Goal: Find specific page/section: Find specific page/section

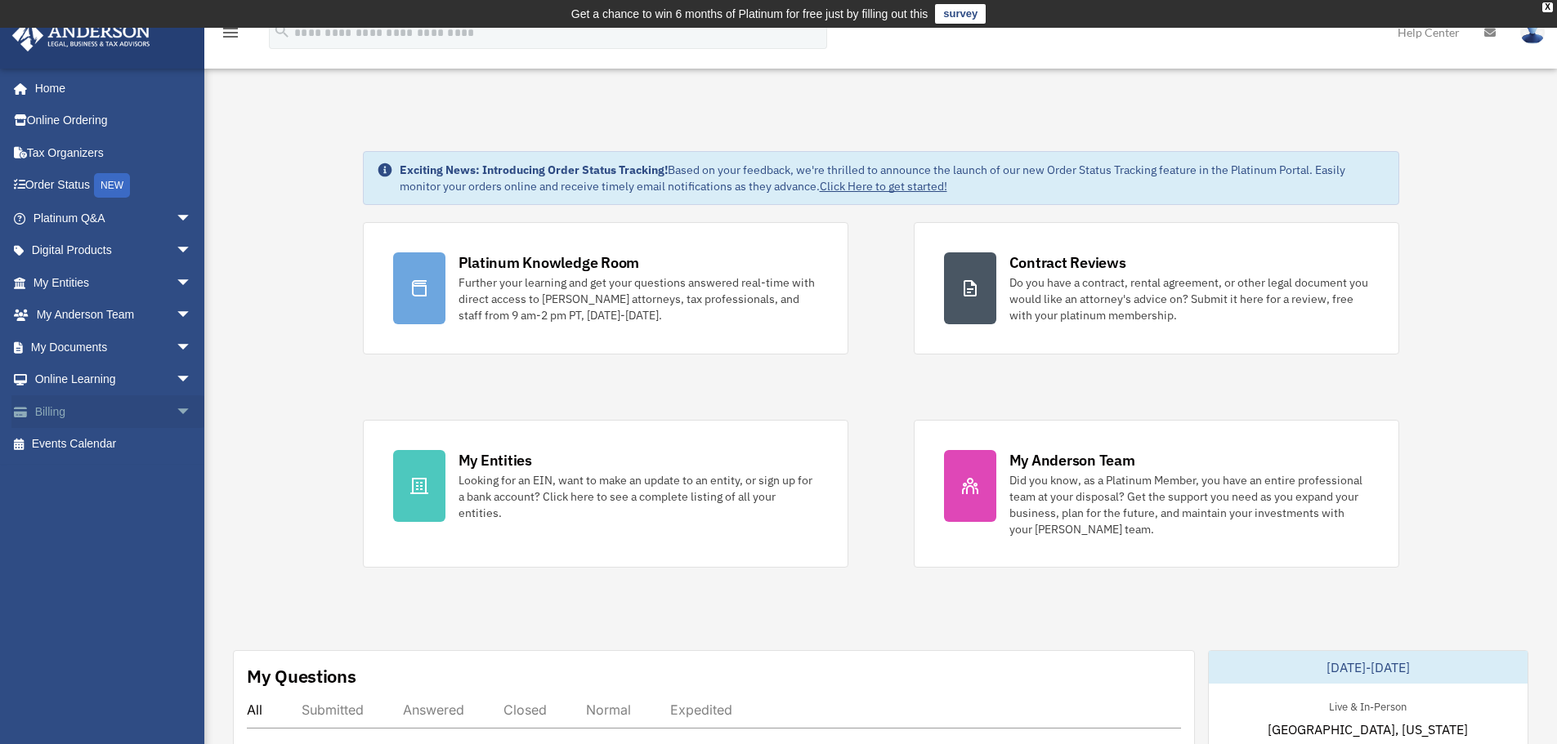
click at [176, 413] on span "arrow_drop_down" at bounding box center [192, 413] width 33 height 34
click at [176, 376] on span "arrow_drop_down" at bounding box center [192, 381] width 33 height 34
click at [176, 348] on span "arrow_drop_down" at bounding box center [192, 348] width 33 height 34
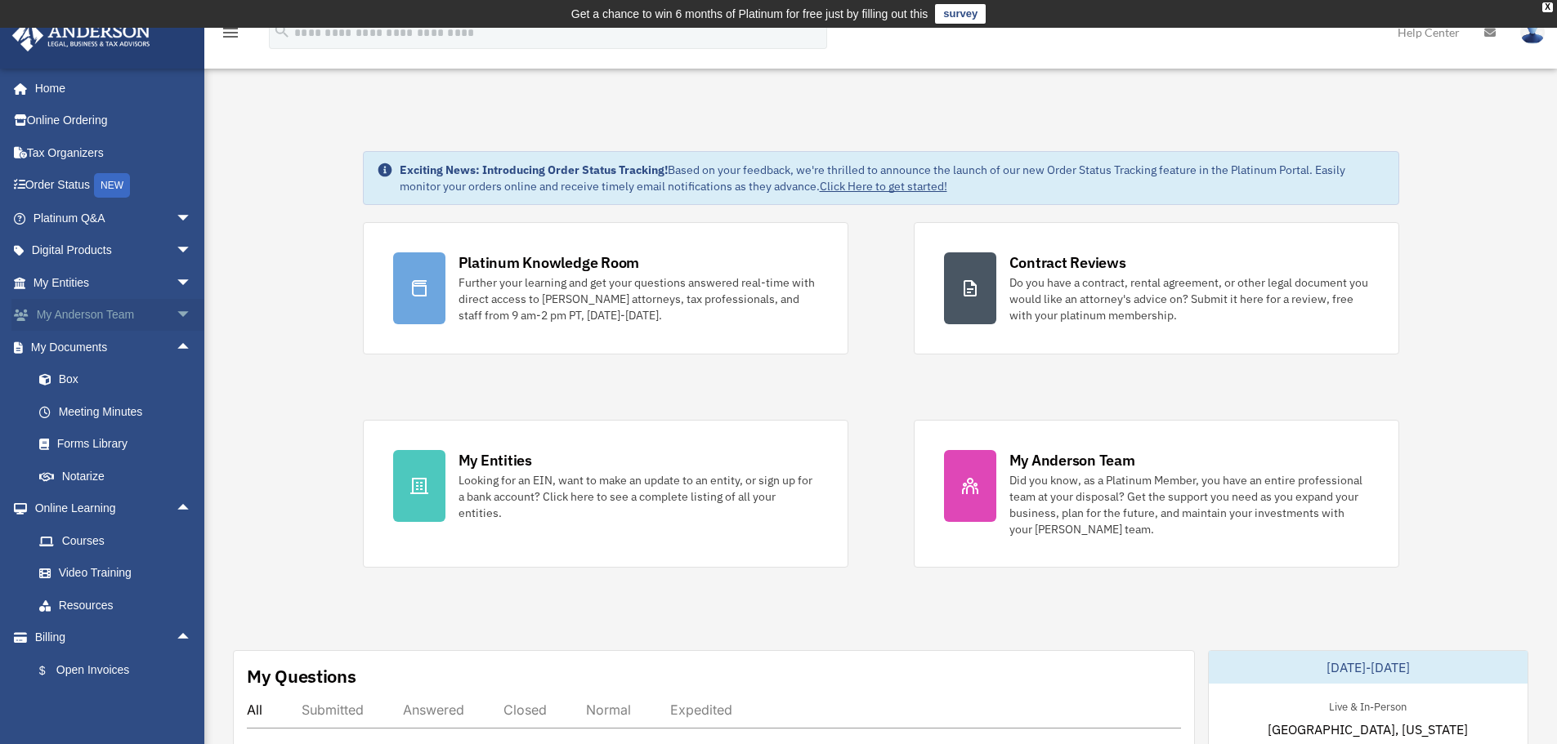
click at [176, 316] on span "arrow_drop_down" at bounding box center [192, 316] width 33 height 34
click at [176, 285] on span "arrow_drop_down" at bounding box center [192, 283] width 33 height 34
click at [179, 245] on span "arrow_drop_down" at bounding box center [192, 252] width 33 height 34
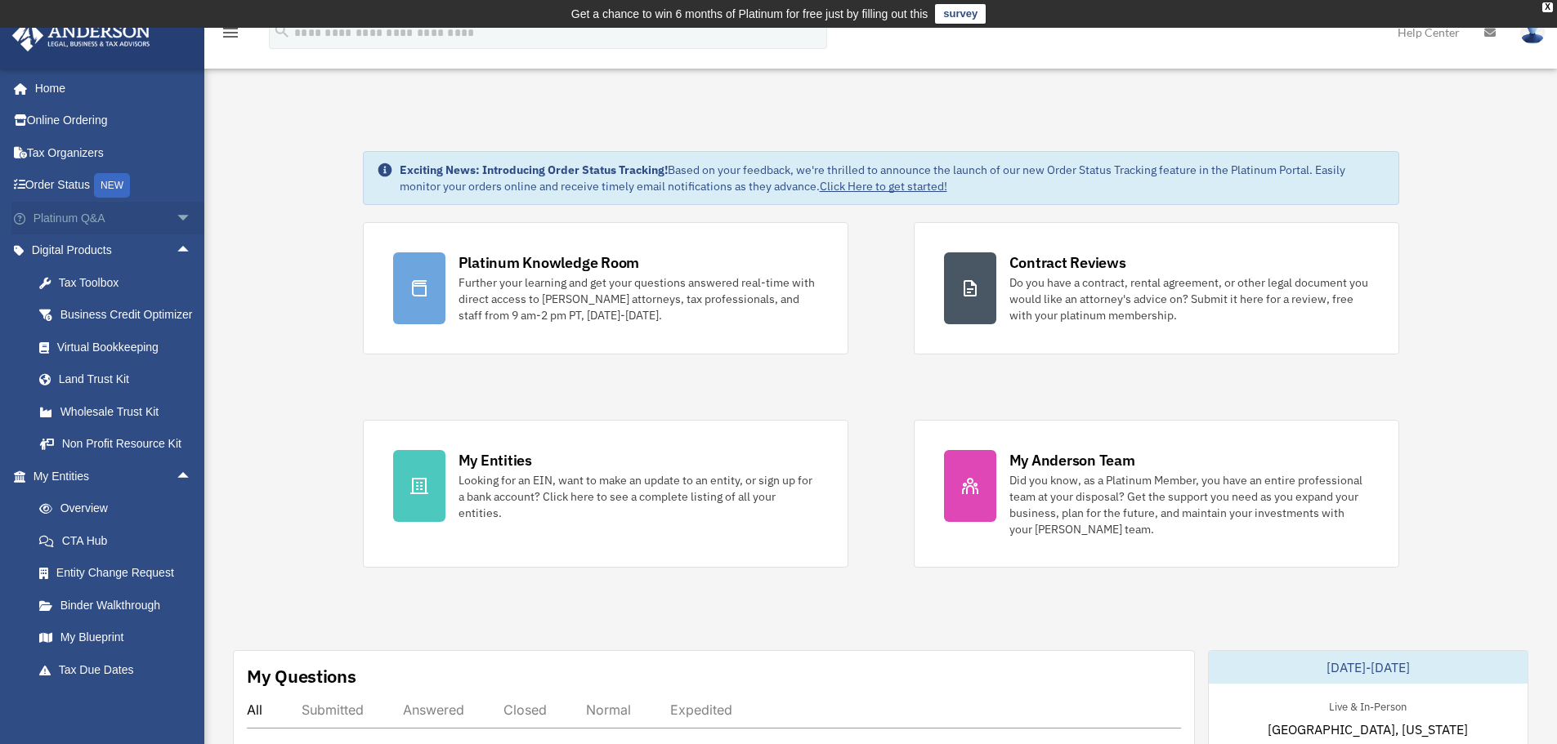
click at [176, 219] on span "arrow_drop_down" at bounding box center [192, 219] width 33 height 34
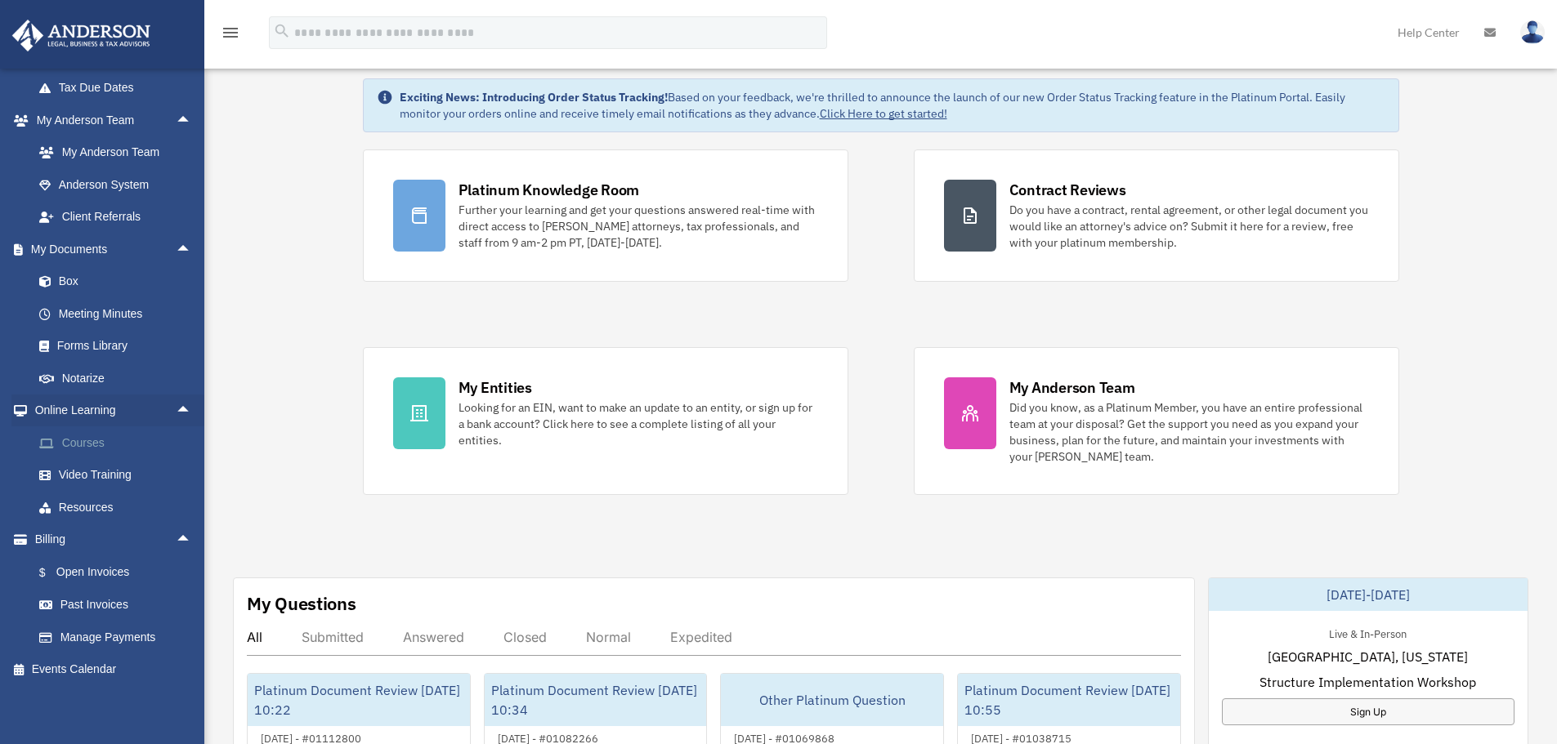
scroll to position [163, 0]
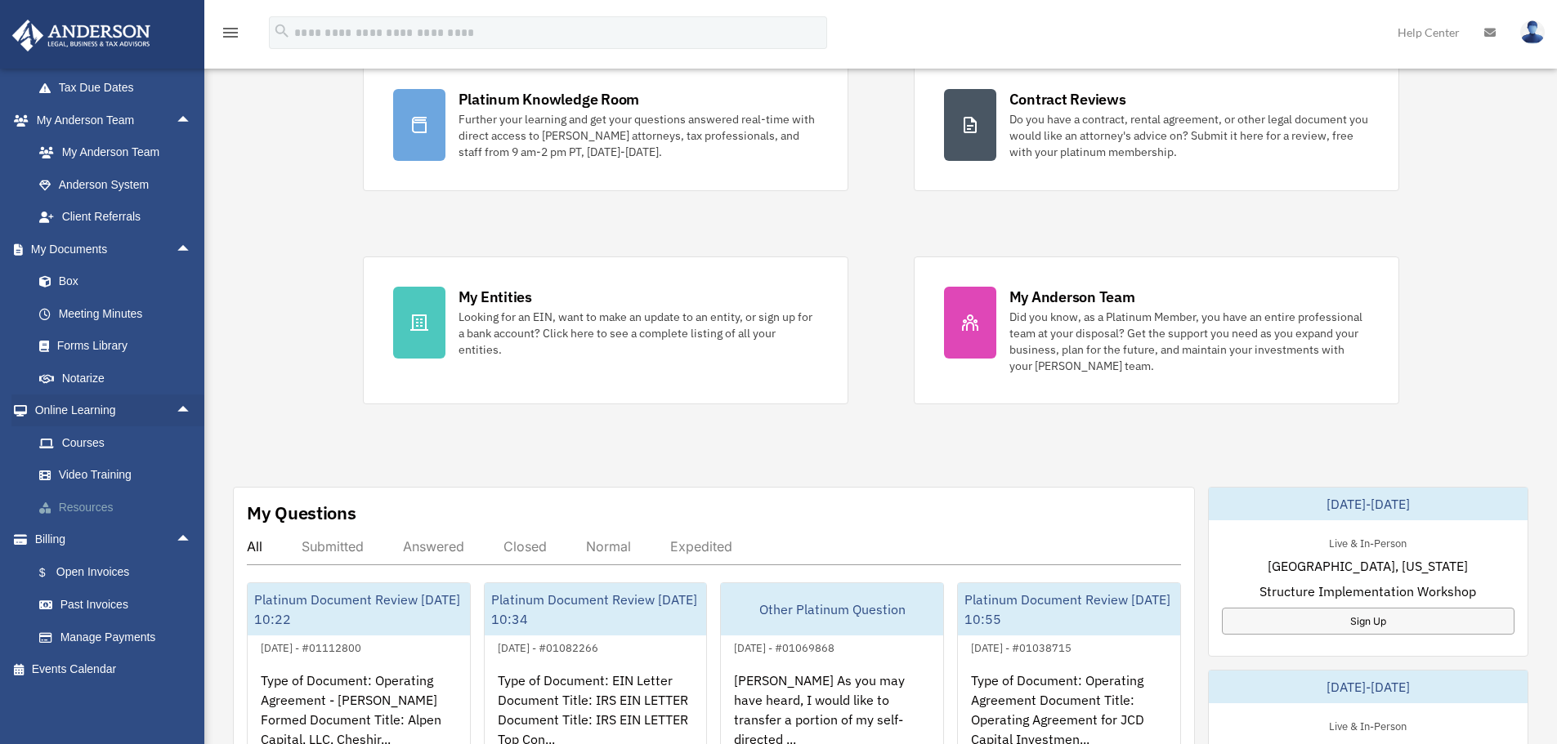
click at [95, 505] on link "Resources" at bounding box center [120, 507] width 194 height 33
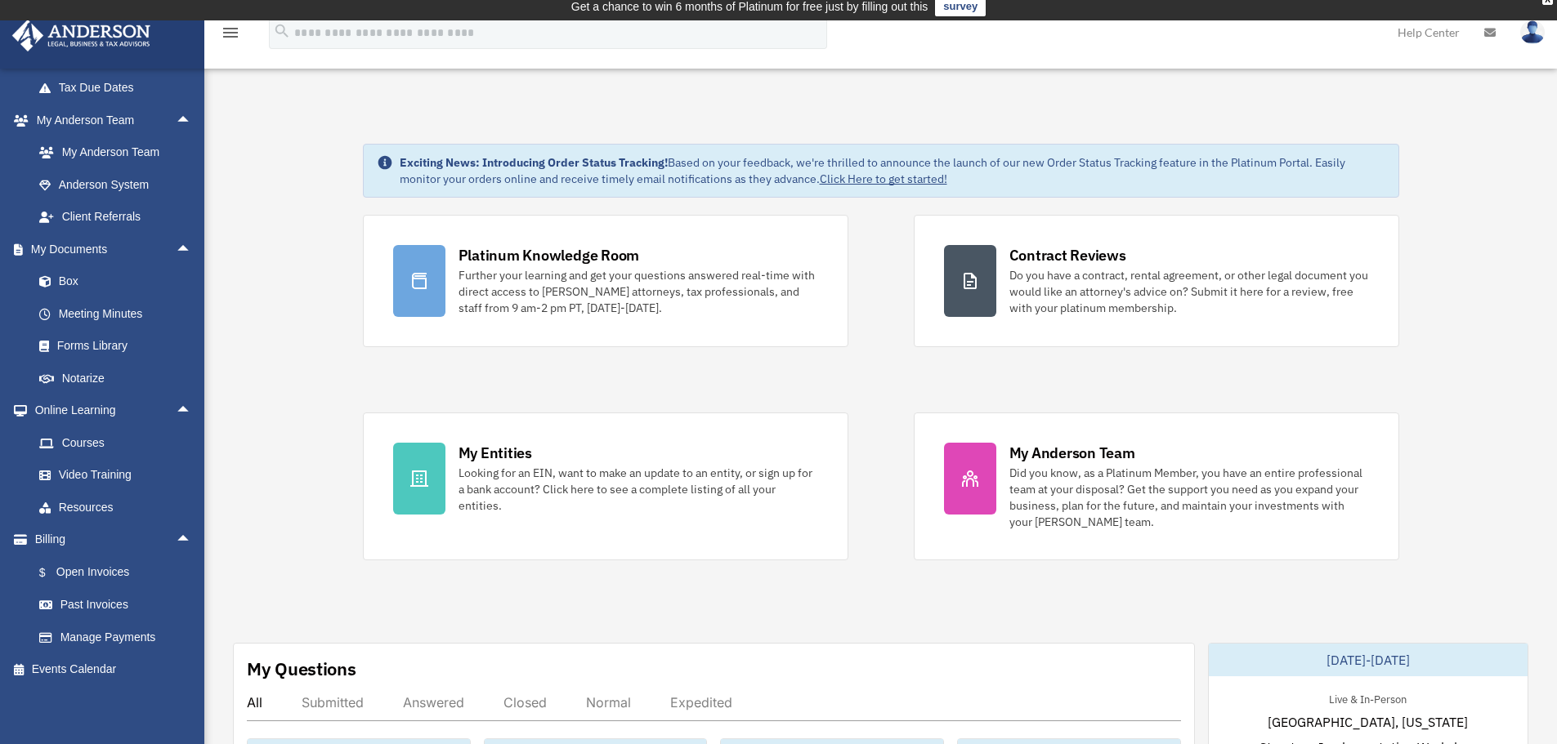
scroll to position [0, 0]
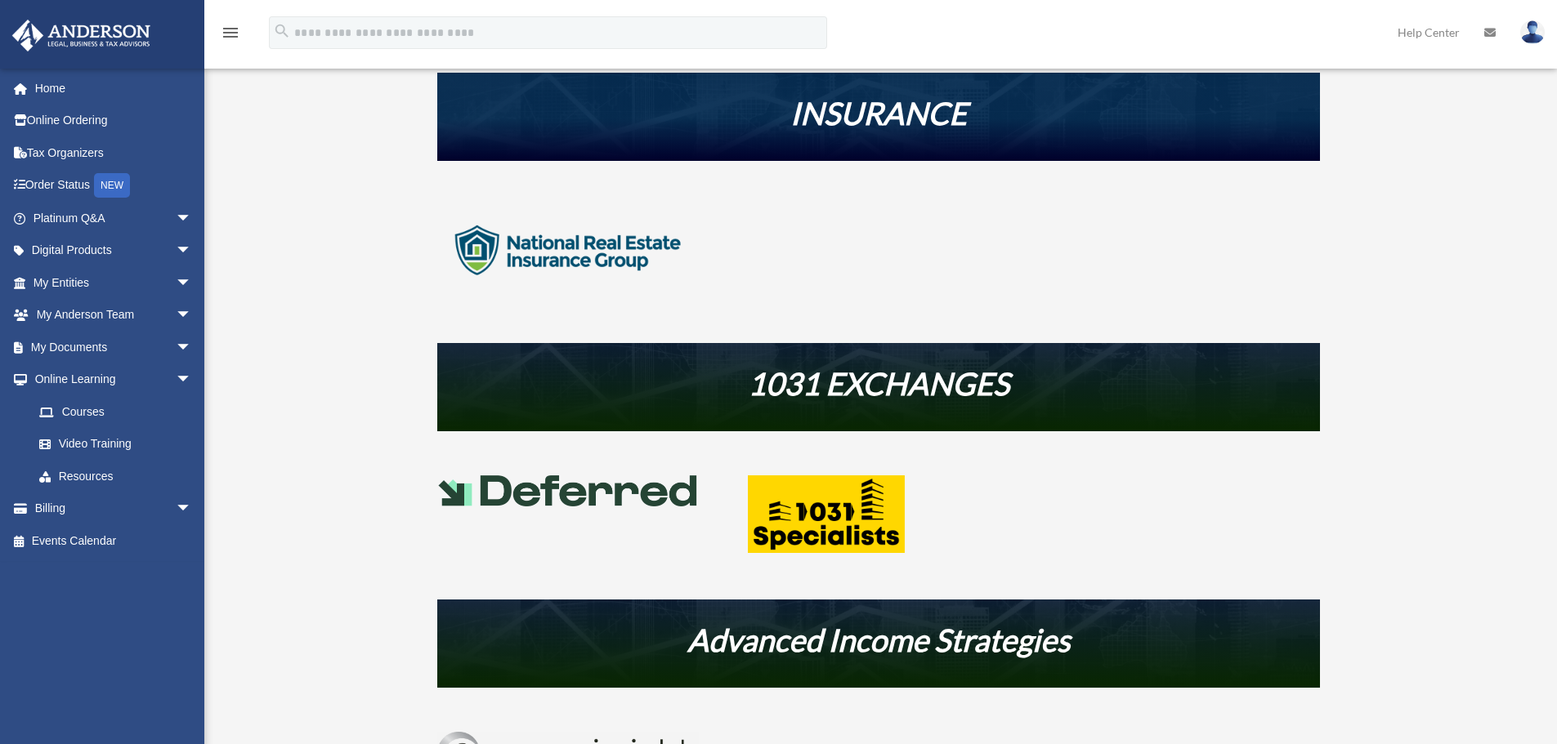
scroll to position [654, 0]
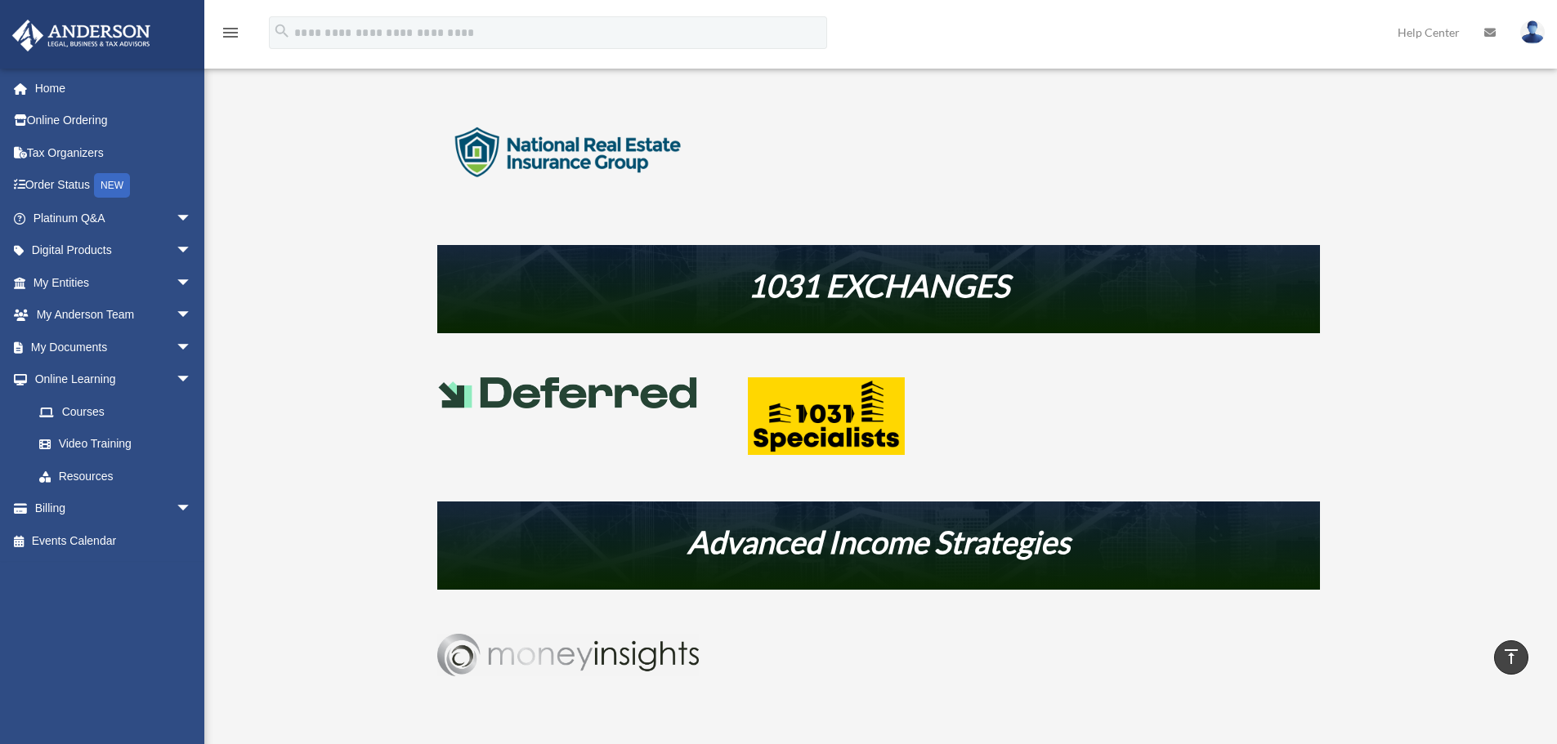
click at [592, 396] on img at bounding box center [568, 393] width 262 height 31
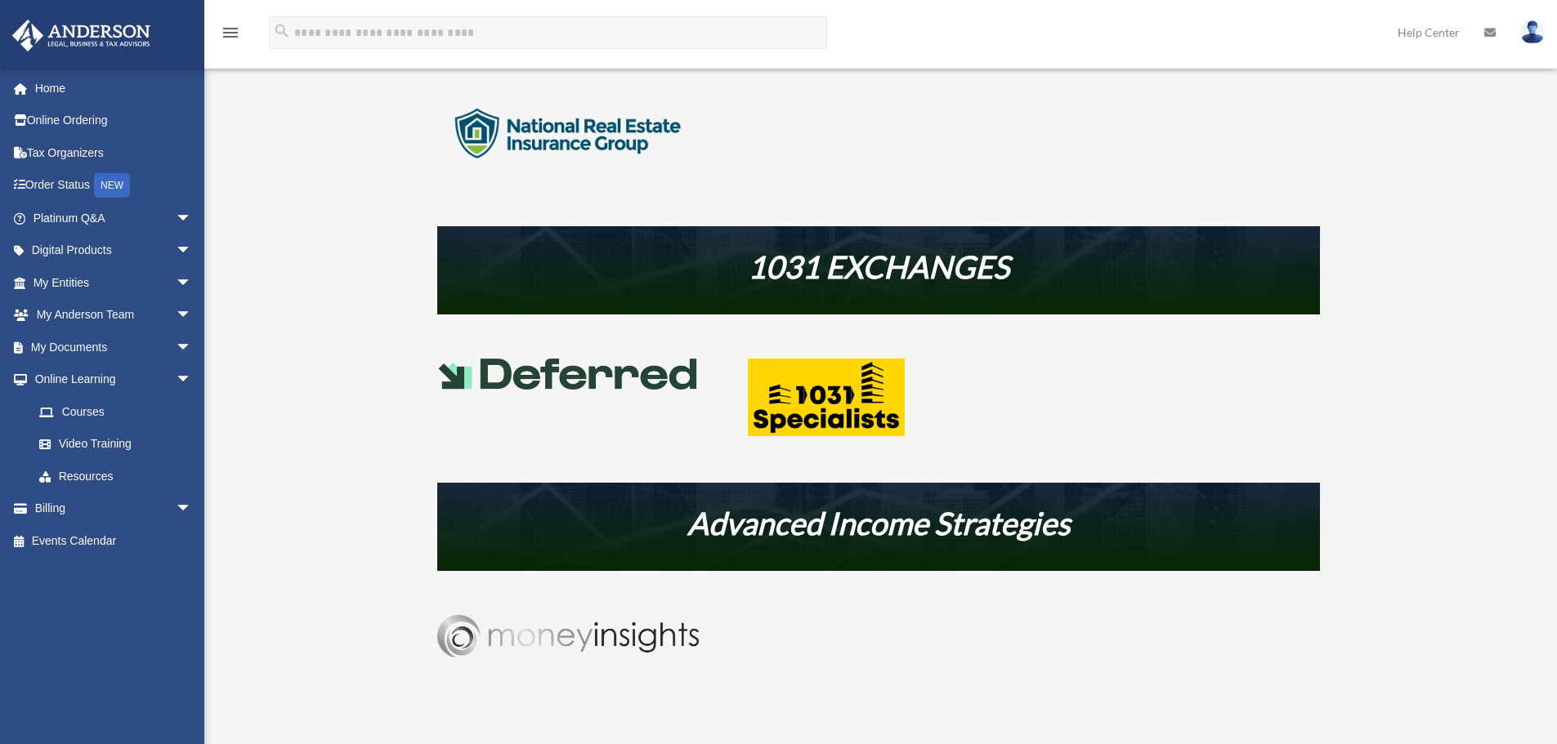
scroll to position [680, 0]
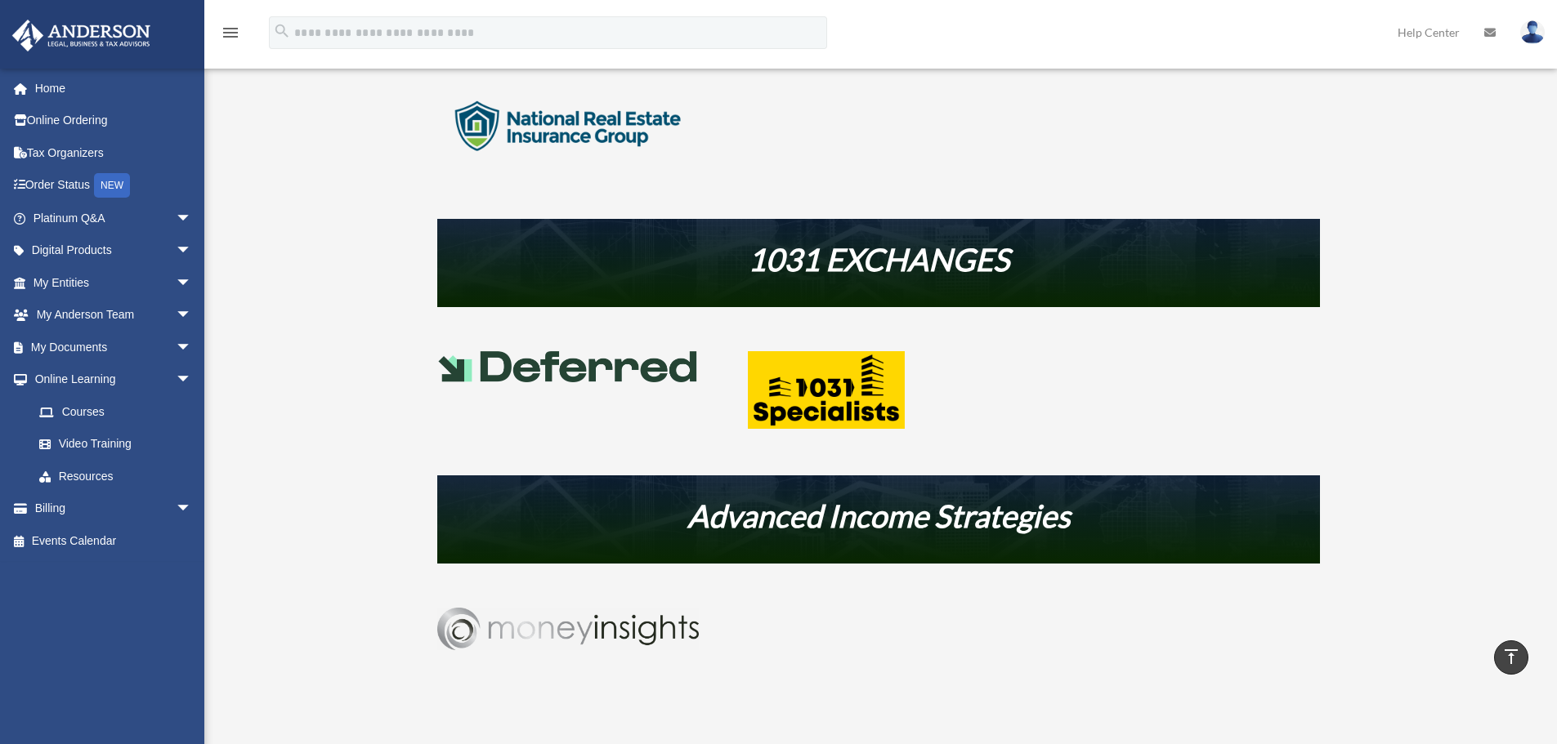
drag, startPoint x: 802, startPoint y: 257, endPoint x: 1522, endPoint y: 367, distance: 728.2
click at [1522, 367] on div "Resources bob.apples@andersonadvisors.com Sign Out bob.apples@andersonadvisors.…" at bounding box center [778, 88] width 1557 height 1356
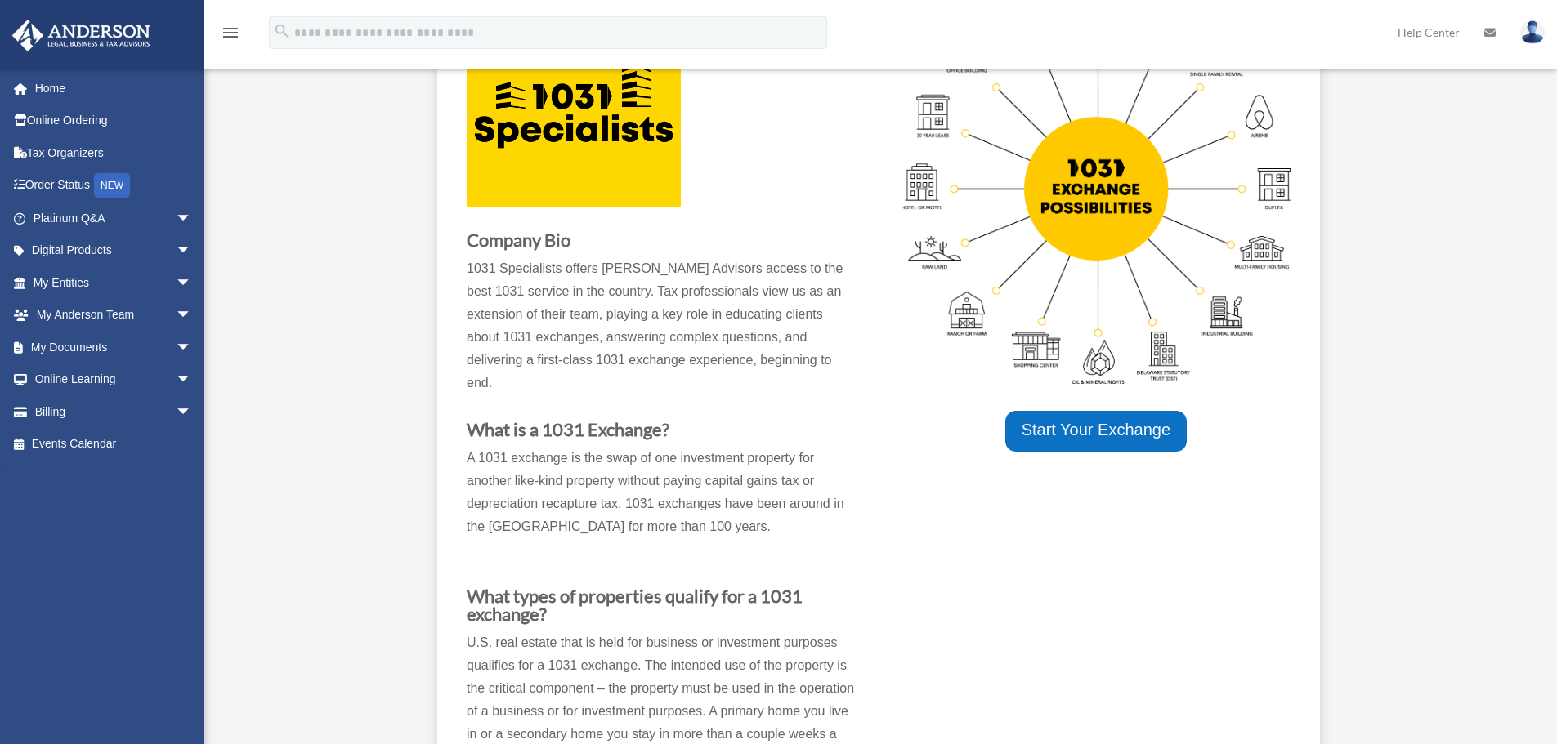
scroll to position [193, 0]
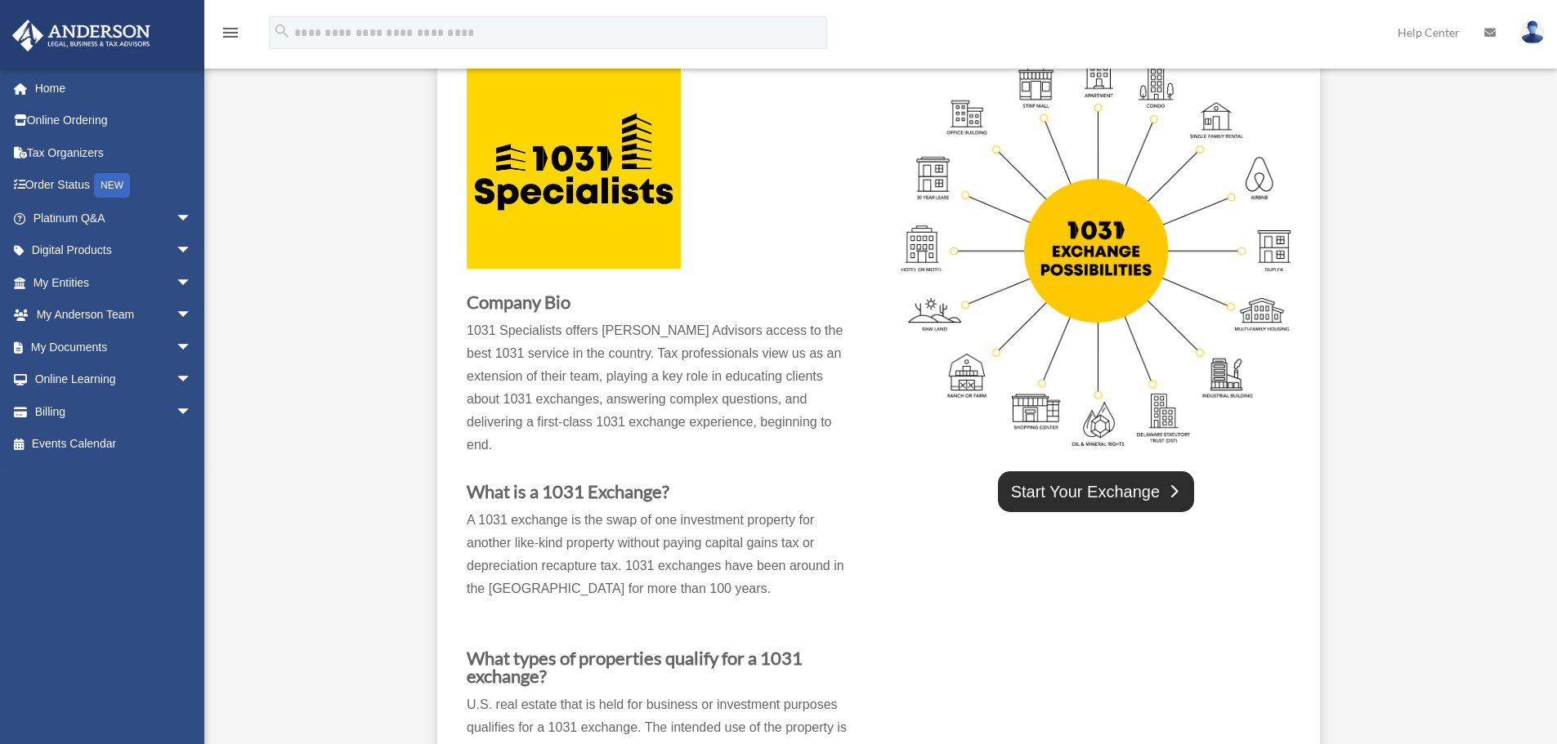
click at [1112, 487] on link "Start Your Exchange" at bounding box center [1096, 492] width 196 height 41
